Goal: Information Seeking & Learning: Learn about a topic

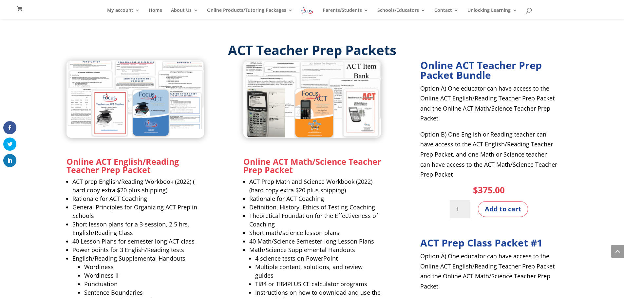
scroll to position [603, 0]
click at [94, 159] on strong "Online ACT English/Reading Teacher Prep Packet" at bounding box center [123, 164] width 112 height 19
drag, startPoint x: 113, startPoint y: 161, endPoint x: 168, endPoint y: 164, distance: 55.1
click at [168, 164] on strong "Online ACT English/Reading Teacher Prep Packet" at bounding box center [123, 164] width 112 height 19
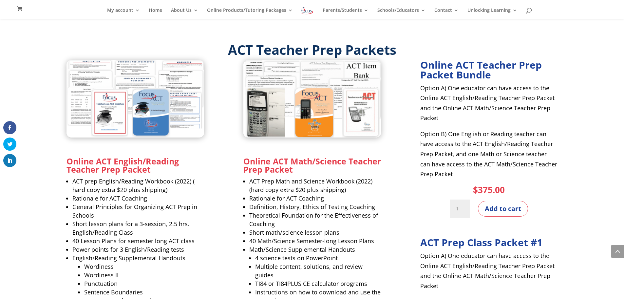
click at [161, 172] on h3 "Online ACT English/Reading Teacher Prep Packet" at bounding box center [136, 167] width 138 height 20
click at [295, 94] on img at bounding box center [313, 99] width 138 height 78
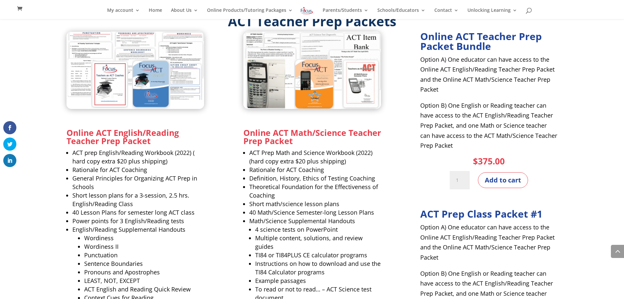
scroll to position [629, 0]
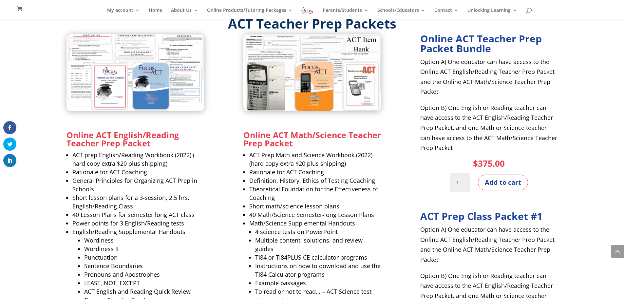
click at [441, 37] on strong "Online ACT Teacher Prep Packet Bundle" at bounding box center [482, 43] width 122 height 23
click at [466, 53] on strong "Online ACT Teacher Prep Packet Bundle" at bounding box center [482, 43] width 122 height 23
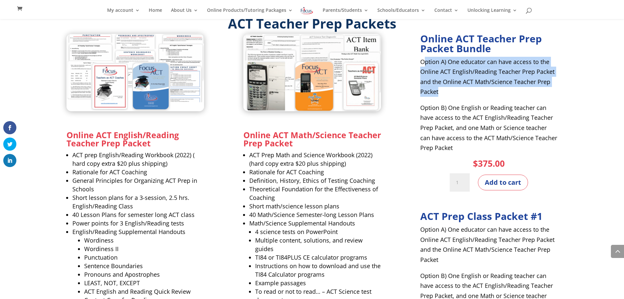
drag, startPoint x: 423, startPoint y: 64, endPoint x: 466, endPoint y: 89, distance: 49.9
click at [466, 89] on p "Option A) One educator can have access to the Online ACT English/Reading Teache…" at bounding box center [490, 80] width 138 height 46
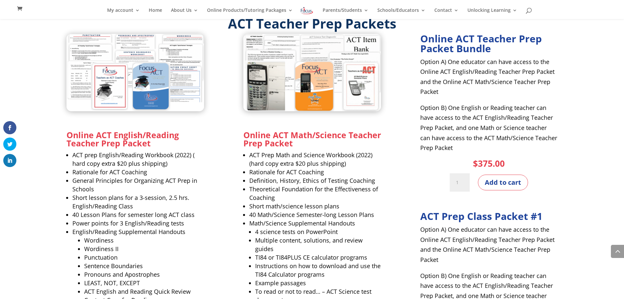
click at [452, 103] on p "Option B) One English or Reading teacher can have access to the ACT English/Rea…" at bounding box center [490, 128] width 138 height 50
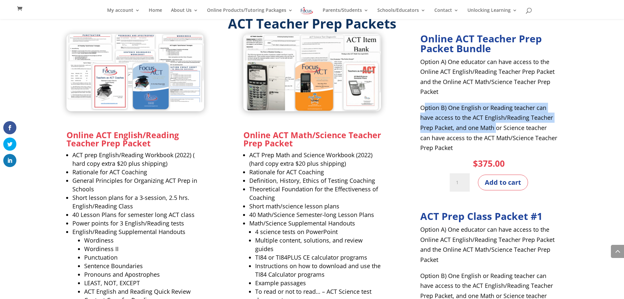
drag, startPoint x: 424, startPoint y: 106, endPoint x: 497, endPoint y: 130, distance: 76.8
click at [497, 130] on p "Option B) One English or Reading teacher can have access to the ACT English/Rea…" at bounding box center [490, 128] width 138 height 50
click at [495, 129] on p "Option B) One English or Reading teacher can have access to the ACT English/Rea…" at bounding box center [490, 128] width 138 height 50
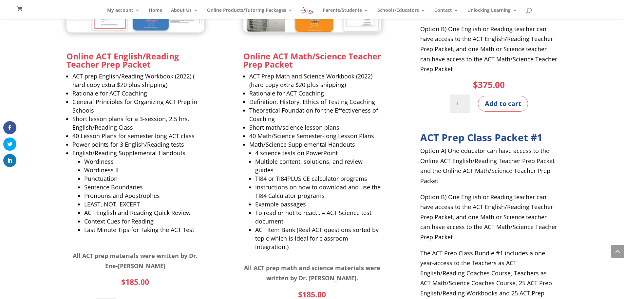
click at [440, 129] on div "Online ACT Teacher Prep Packet Bundle Option A) One educator can have access to…" at bounding box center [490, 159] width 138 height 408
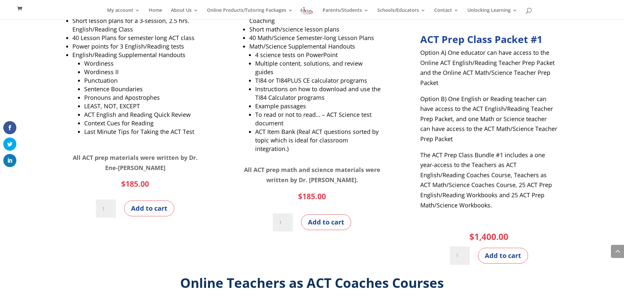
scroll to position [813, 0]
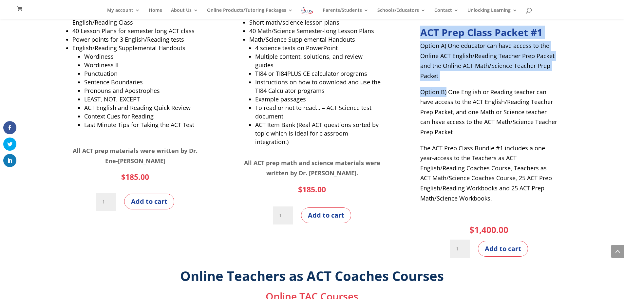
drag, startPoint x: 423, startPoint y: 33, endPoint x: 446, endPoint y: 88, distance: 60.0
click at [446, 88] on div "ACT Prep Class Packet #1 Option A) One educator can have access to the Online A…" at bounding box center [490, 123] width 138 height 191
click at [446, 88] on p "Option B) One English or Reading teacher can have access to the ACT English/Rea…" at bounding box center [490, 115] width 138 height 56
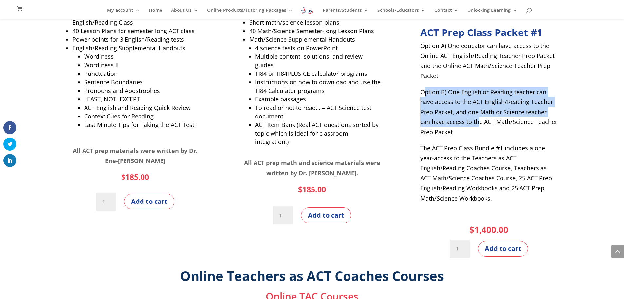
drag, startPoint x: 424, startPoint y: 90, endPoint x: 467, endPoint y: 117, distance: 50.4
click at [467, 117] on p "Option B) One English or Reading teacher can have access to the ACT English/Rea…" at bounding box center [490, 115] width 138 height 56
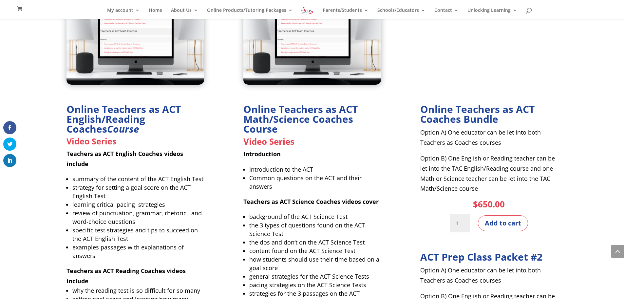
scroll to position [1128, 0]
